Goal: Task Accomplishment & Management: Use online tool/utility

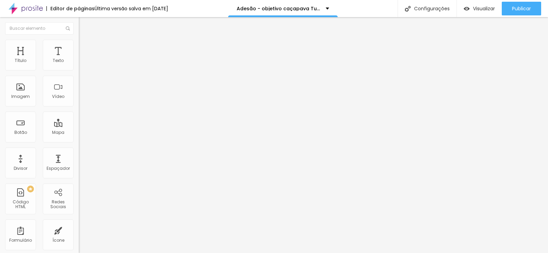
click at [79, 69] on img at bounding box center [81, 71] width 4 height 4
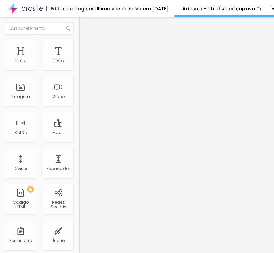
scroll to position [377, 0]
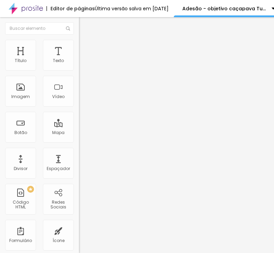
scroll to position [308, 0]
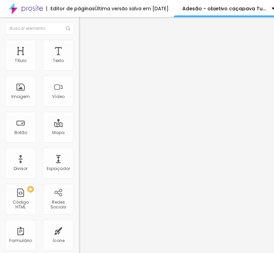
paste input "II: COLAÇÃO + CHURRASCO: R$ 480,00 DA SEGUINTE FORMA DE PAGAMENTO:"
type input "PACOTE III: COLAÇÃO + CHURRASCO: R$ 480,00 DA SEGUINTE FORMA DE PAGAMENTO:"
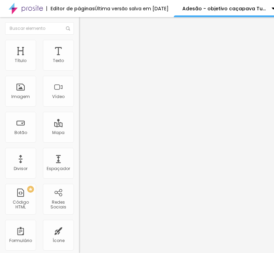
paste input "4 parcelas de R$ 120,00 com cartão de crédito, de outubro/2025 a janeir"
type input "4 parcelas de R$ 120,00 com cartão de crédito, de outubro/2025 a janeiro/2026"
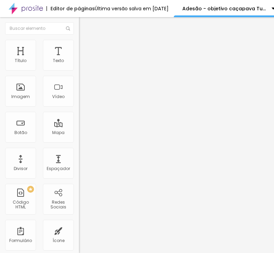
scroll to position [0, 0]
paste input "3 parcelas de R$ 160,00 com boleto bancário, sendo de outubro"
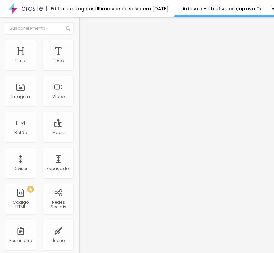
scroll to position [0, 80]
type input "3 parcelas de R$ 160,00 com boleto bancário, sendo de outubro a novembro/2025"
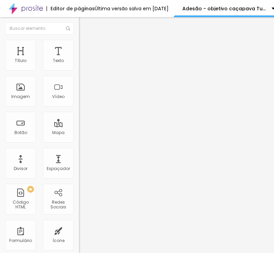
scroll to position [411, 0]
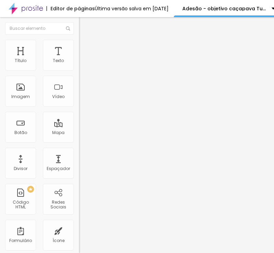
scroll to position [0, 251]
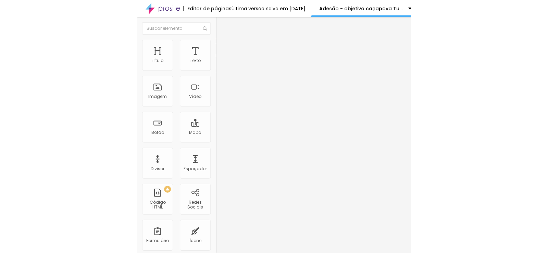
scroll to position [0, 0]
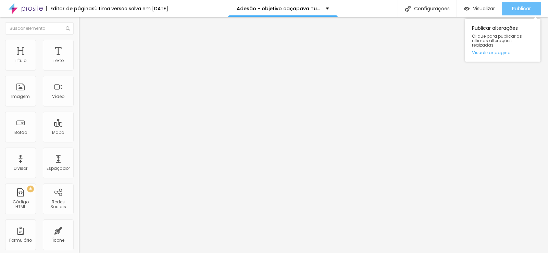
click at [512, 11] on span "Publicar" at bounding box center [521, 8] width 19 height 5
click at [520, 8] on span "Publicar" at bounding box center [521, 8] width 19 height 5
click at [509, 6] on button "Publicar" at bounding box center [521, 9] width 39 height 14
click at [518, 10] on span "Publicar" at bounding box center [521, 8] width 19 height 5
click at [512, 9] on span "Publicar" at bounding box center [521, 8] width 19 height 5
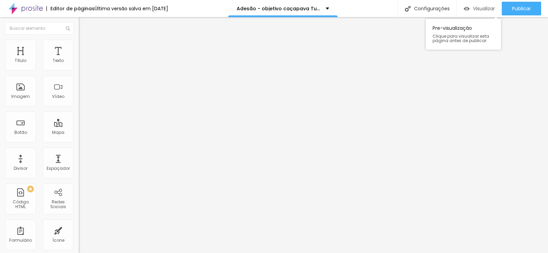
click at [482, 12] on div "Visualizar" at bounding box center [479, 9] width 31 height 14
